Goal: Information Seeking & Learning: Learn about a topic

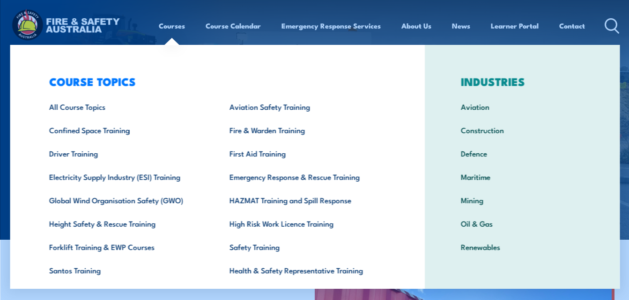
click at [175, 20] on link "Courses" at bounding box center [172, 26] width 26 height 22
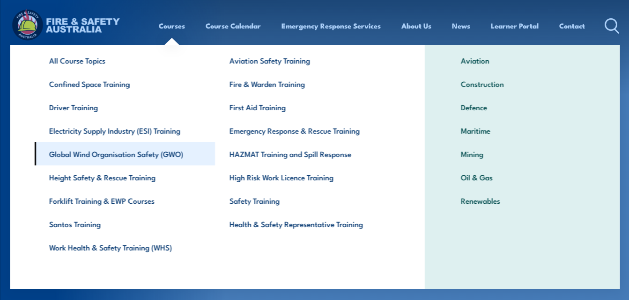
scroll to position [47, 0]
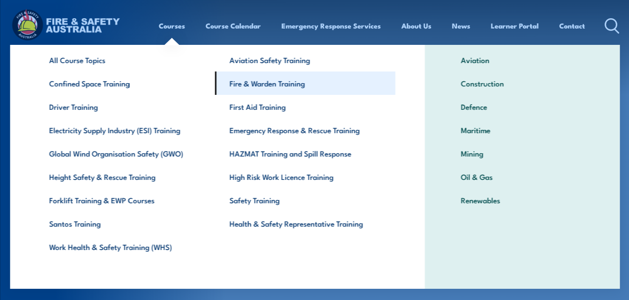
click at [291, 85] on link "Fire & Warden Training" at bounding box center [304, 83] width 180 height 23
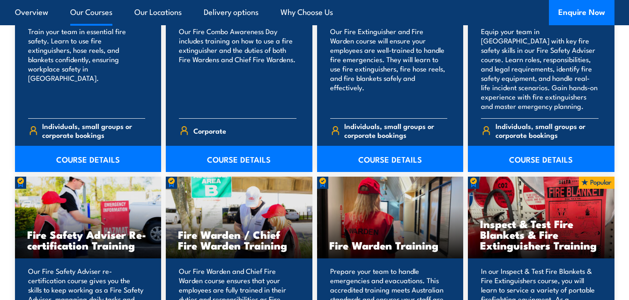
scroll to position [1030, 0]
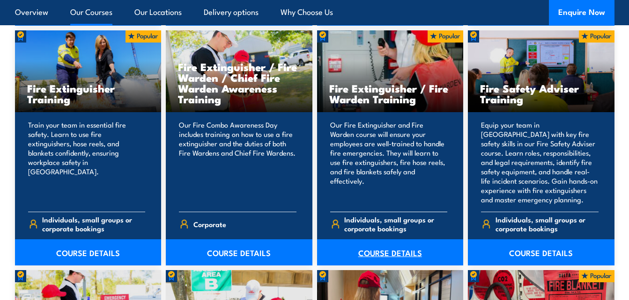
click at [387, 252] on link "COURSE DETAILS" at bounding box center [390, 253] width 146 height 26
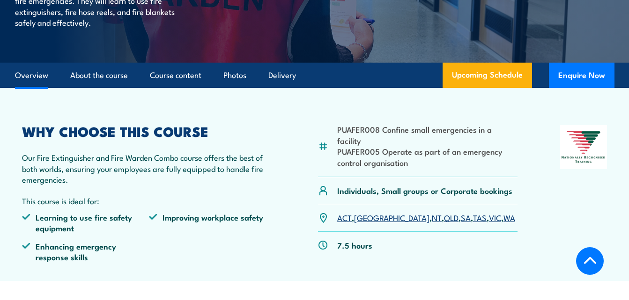
scroll to position [187, 0]
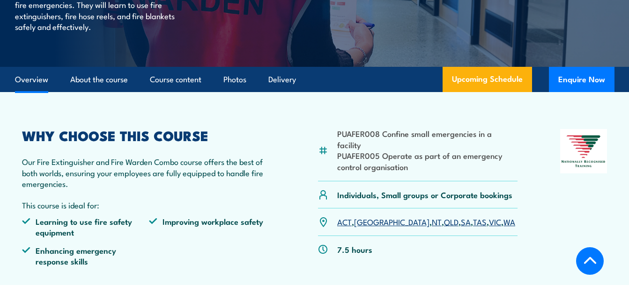
click at [503, 216] on link "WA" at bounding box center [509, 221] width 12 height 11
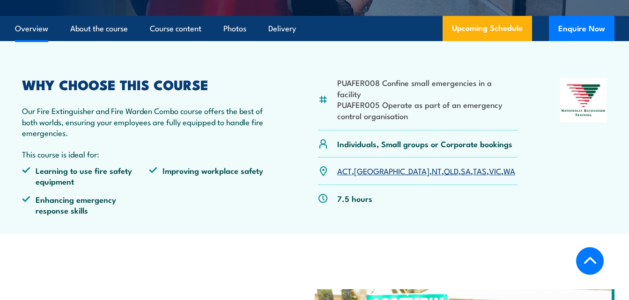
scroll to position [285, 0]
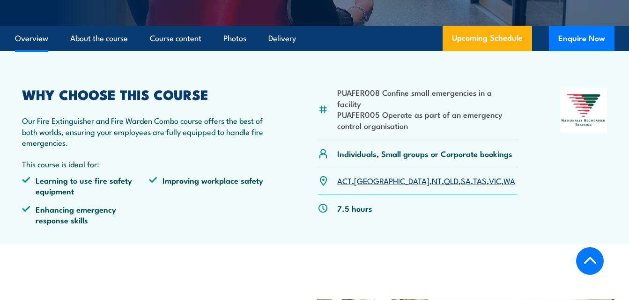
scroll to position [421, 0]
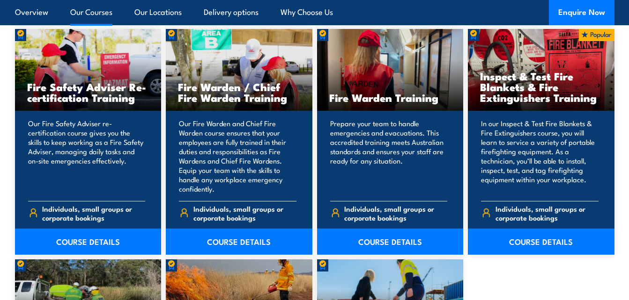
scroll to position [1217, 0]
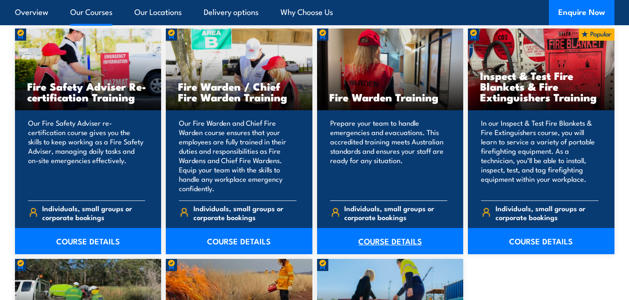
click at [389, 236] on link "COURSE DETAILS" at bounding box center [390, 241] width 146 height 26
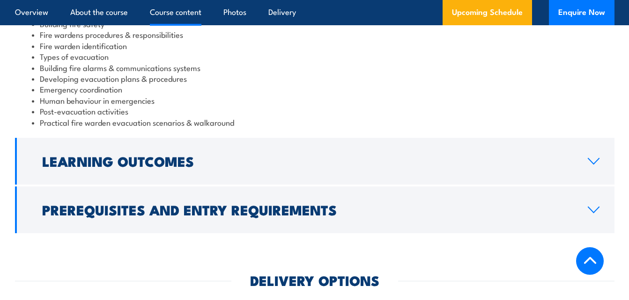
scroll to position [1076, 0]
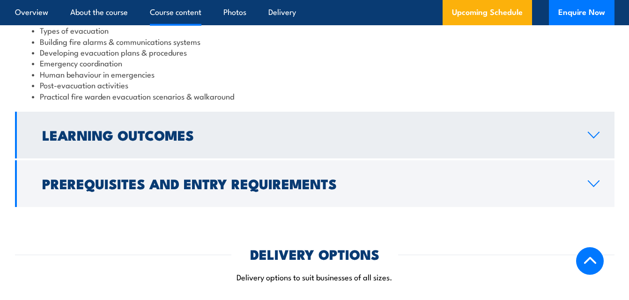
click at [276, 151] on link "Learning Outcomes" at bounding box center [314, 135] width 599 height 47
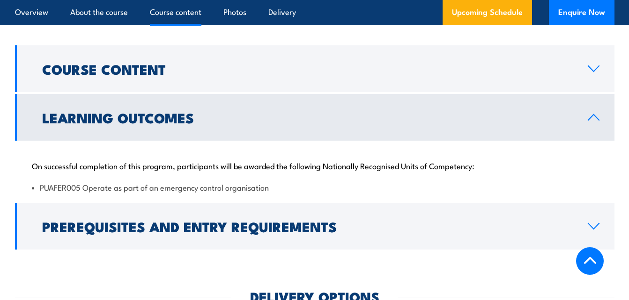
scroll to position [985, 0]
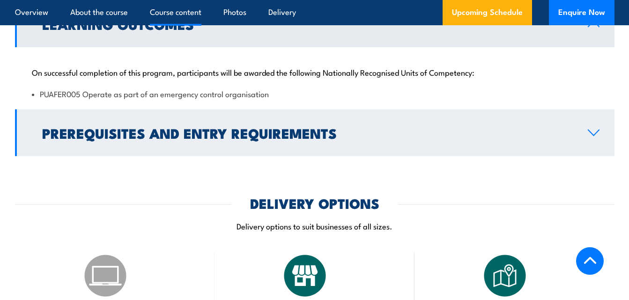
click at [346, 132] on h2 "Prerequisites and Entry Requirements" at bounding box center [307, 133] width 530 height 12
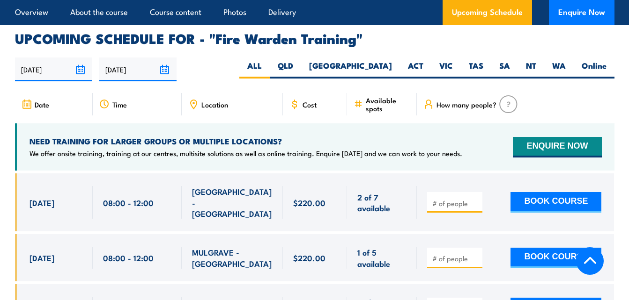
scroll to position [1546, 0]
